Goal: Task Accomplishment & Management: Manage account settings

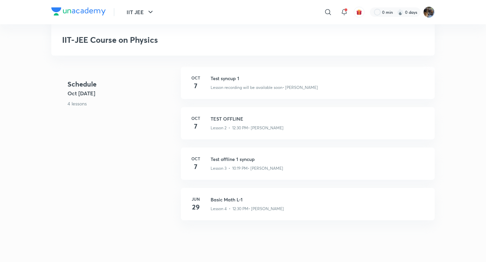
scroll to position [150, 0]
click at [218, 76] on h3 "Test syncup 1" at bounding box center [318, 77] width 216 height 7
click at [221, 79] on h3 "Test syncup 1" at bounding box center [318, 77] width 216 height 7
click at [217, 118] on h3 "TEST OFFLINE" at bounding box center [318, 117] width 216 height 7
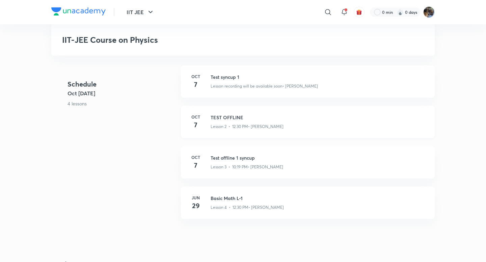
click at [217, 118] on h3 "TEST OFFLINE" at bounding box center [318, 117] width 216 height 7
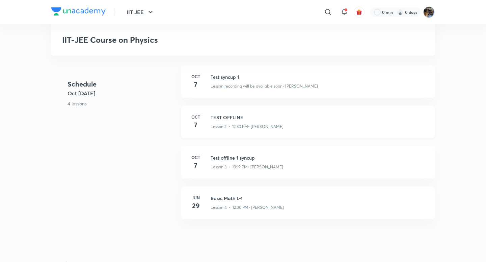
click at [217, 118] on h3 "TEST OFFLINE" at bounding box center [318, 117] width 216 height 7
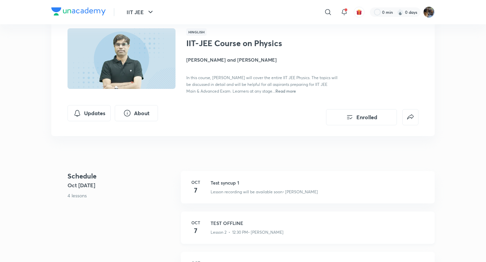
scroll to position [42, 0]
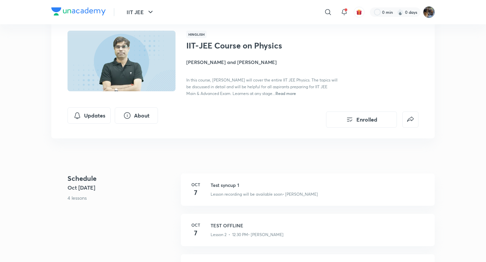
click at [428, 13] on img at bounding box center [428, 11] width 11 height 11
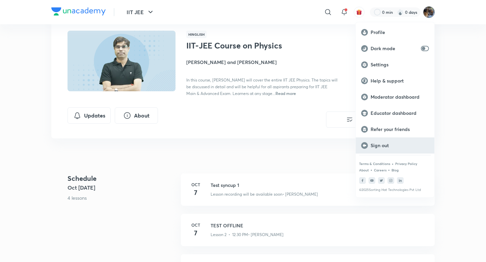
click at [377, 146] on p "Sign out" at bounding box center [399, 146] width 58 height 6
